Goal: Use online tool/utility: Utilize a website feature to perform a specific function

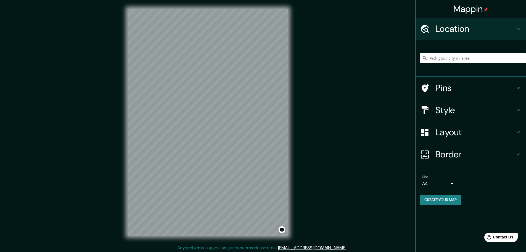
click at [439, 57] on input "Pick your city or area" at bounding box center [473, 58] width 106 height 10
click at [456, 62] on input "Pick your city or area" at bounding box center [473, 58] width 106 height 10
type input "Chimbote, [GEOGRAPHIC_DATA], [GEOGRAPHIC_DATA]"
click at [456, 114] on h4 "Style" at bounding box center [476, 109] width 80 height 11
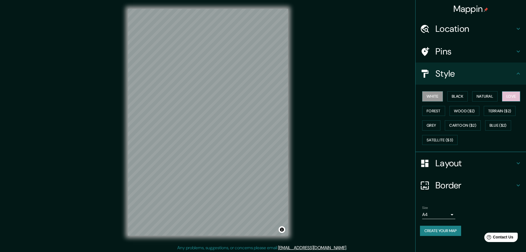
click at [519, 97] on button "Love" at bounding box center [511, 96] width 18 height 10
click at [473, 35] on div "Location" at bounding box center [471, 29] width 110 height 22
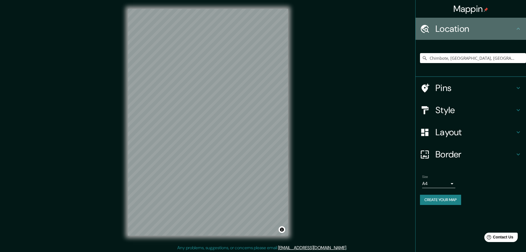
click at [465, 27] on h4 "Location" at bounding box center [476, 28] width 80 height 11
click at [520, 27] on icon at bounding box center [518, 28] width 7 height 7
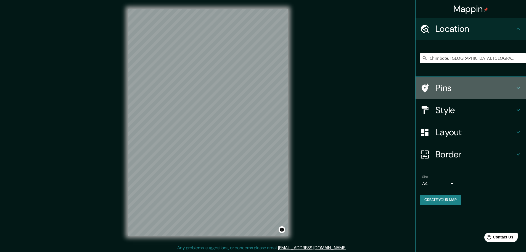
click at [473, 86] on h4 "Pins" at bounding box center [476, 87] width 80 height 11
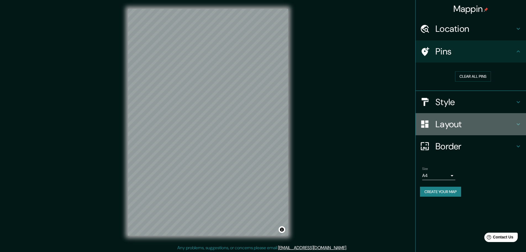
click at [453, 122] on h4 "Layout" at bounding box center [476, 123] width 80 height 11
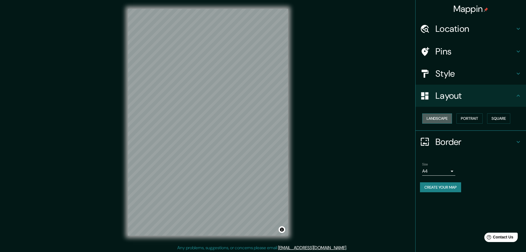
click at [442, 121] on button "Landscape" at bounding box center [437, 118] width 30 height 10
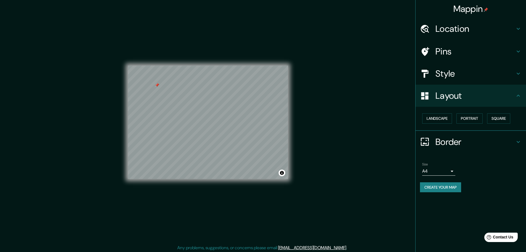
drag, startPoint x: 154, startPoint y: 80, endPoint x: 157, endPoint y: 84, distance: 5.3
click at [157, 84] on div at bounding box center [157, 85] width 4 height 4
click at [161, 86] on div at bounding box center [161, 84] width 4 height 4
click at [454, 27] on h4 "Location" at bounding box center [476, 28] width 80 height 11
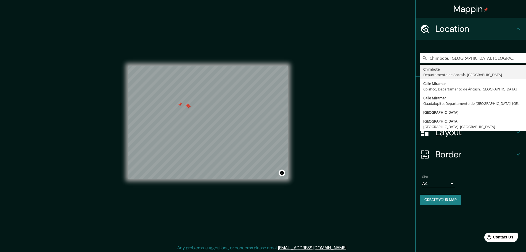
drag, startPoint x: 516, startPoint y: 58, endPoint x: 363, endPoint y: 67, distance: 152.7
click at [363, 67] on div "Mappin Location [GEOGRAPHIC_DATA], [GEOGRAPHIC_DATA], [GEOGRAPHIC_DATA] [GEOGRA…" at bounding box center [263, 126] width 526 height 253
click at [519, 57] on input "Chimbote, [GEOGRAPHIC_DATA], [GEOGRAPHIC_DATA]" at bounding box center [473, 58] width 106 height 10
click at [521, 57] on icon "Clear" at bounding box center [521, 58] width 4 height 4
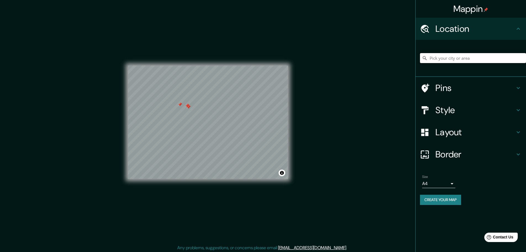
click at [504, 54] on input "Pick your city or area" at bounding box center [473, 58] width 106 height 10
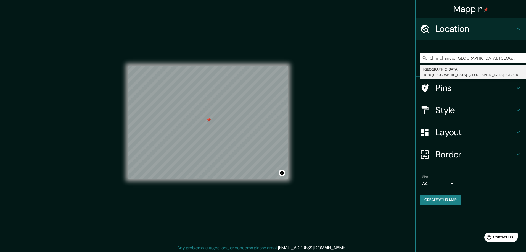
drag, startPoint x: 513, startPoint y: 57, endPoint x: 276, endPoint y: 58, distance: 237.0
click at [277, 58] on div "Mappin Location Chimphando, [GEOGRAPHIC_DATA], Malaui [STREET_ADDRESS], [GEOGRA…" at bounding box center [263, 126] width 526 height 253
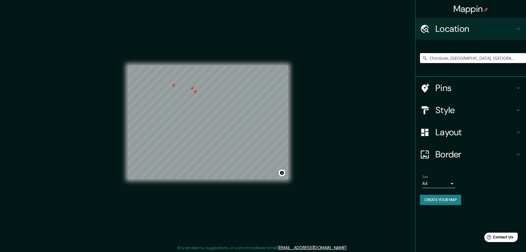
drag, startPoint x: 198, startPoint y: 86, endPoint x: 194, endPoint y: 93, distance: 6.9
click at [194, 93] on div at bounding box center [195, 91] width 4 height 4
type input "Chimbote, [GEOGRAPHIC_DATA], [GEOGRAPHIC_DATA]"
